Goal: Task Accomplishment & Management: Complete application form

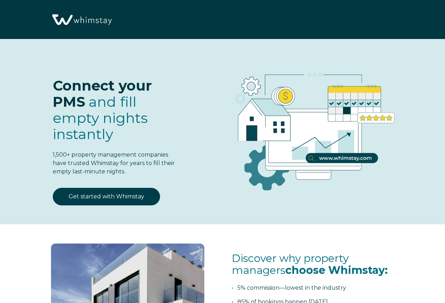
select select "US"
select select "Standard"
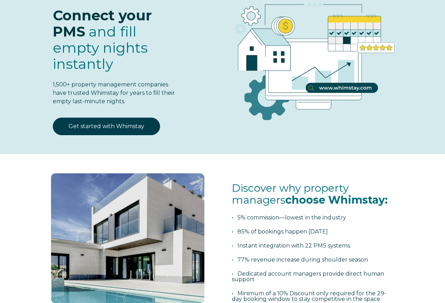
scroll to position [35, 0]
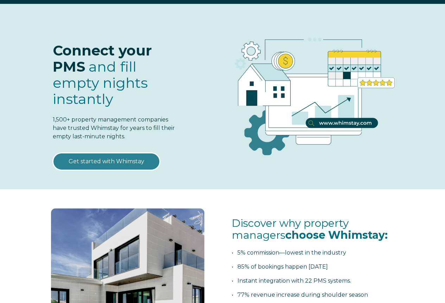
click at [104, 161] on link "Get started with Whimstay" at bounding box center [106, 162] width 107 height 18
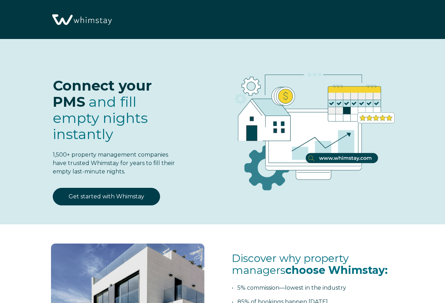
select select "US"
select select "Standard"
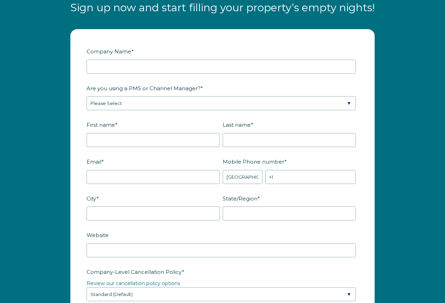
scroll to position [806, 0]
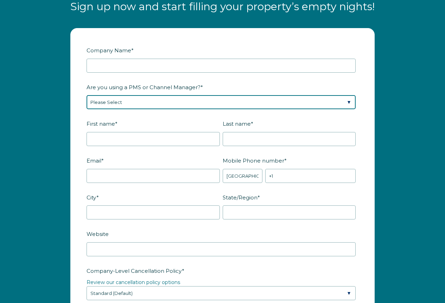
click at [346, 100] on select "Please Select Barefoot BookingPal Boost Brightside CiiRUS Escapia Guesty Hostaw…" at bounding box center [220, 102] width 269 height 14
select select "Hostaway"
click at [86, 95] on select "Please Select Barefoot BookingPal Boost Brightside CiiRUS Escapia Guesty Hostaw…" at bounding box center [220, 102] width 269 height 14
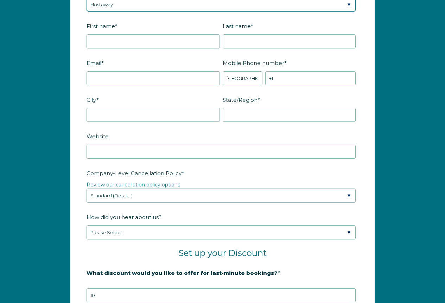
scroll to position [911, 0]
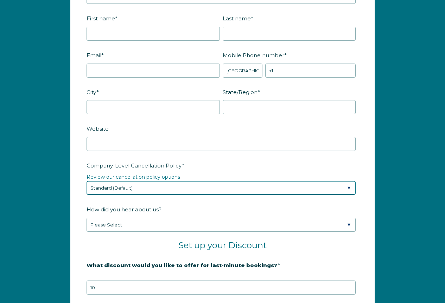
click at [348, 188] on select "Please Select Partial Standard (Default) Moderate Strict" at bounding box center [220, 188] width 269 height 14
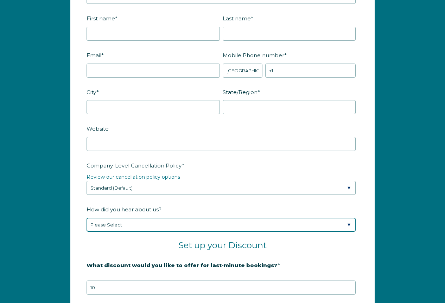
click at [350, 223] on select "Please Select Found Whimstay through a Google search Spoke to a Whimstay salesp…" at bounding box center [220, 225] width 269 height 14
select select "Marketing Email"
click at [86, 218] on select "Please Select Found Whimstay through a Google search Spoke to a Whimstay salesp…" at bounding box center [220, 225] width 269 height 14
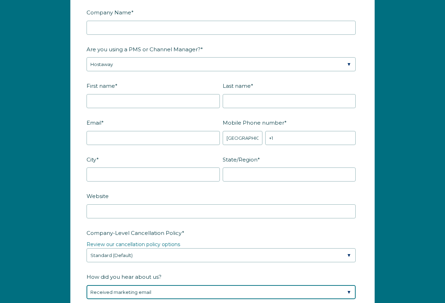
scroll to position [841, 0]
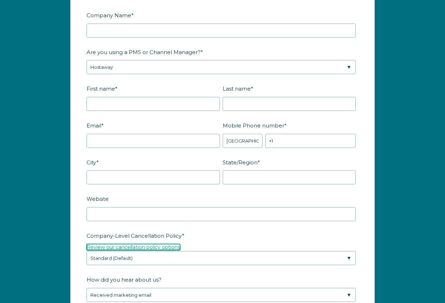
click at [156, 246] on link "Review our cancellation policy options" at bounding box center [133, 247] width 94 height 6
